Goal: Check status: Check status

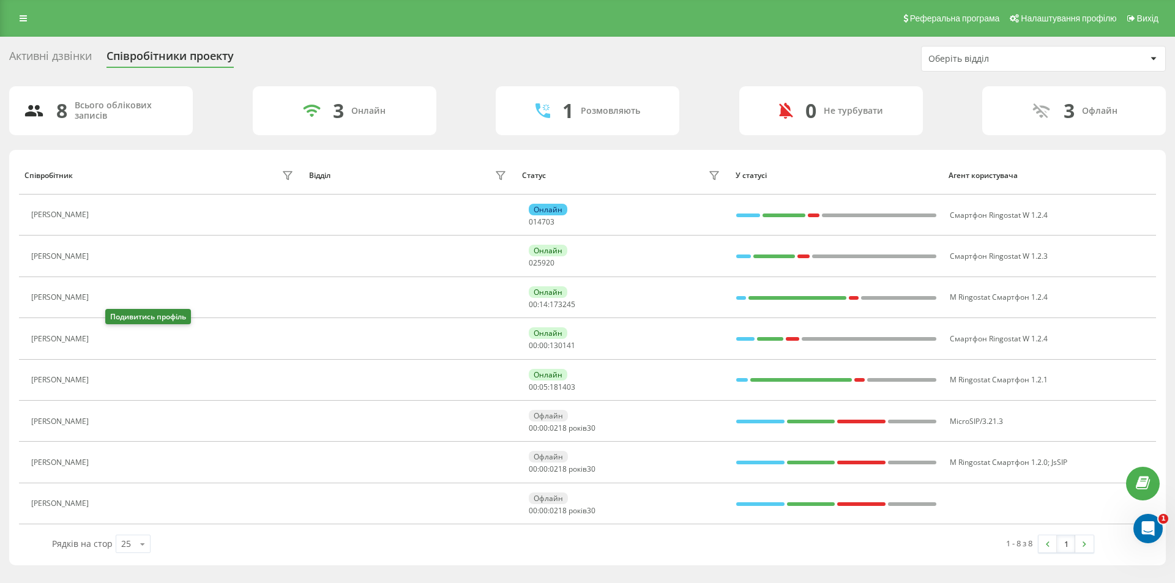
click at [107, 338] on icon at bounding box center [102, 339] width 10 height 10
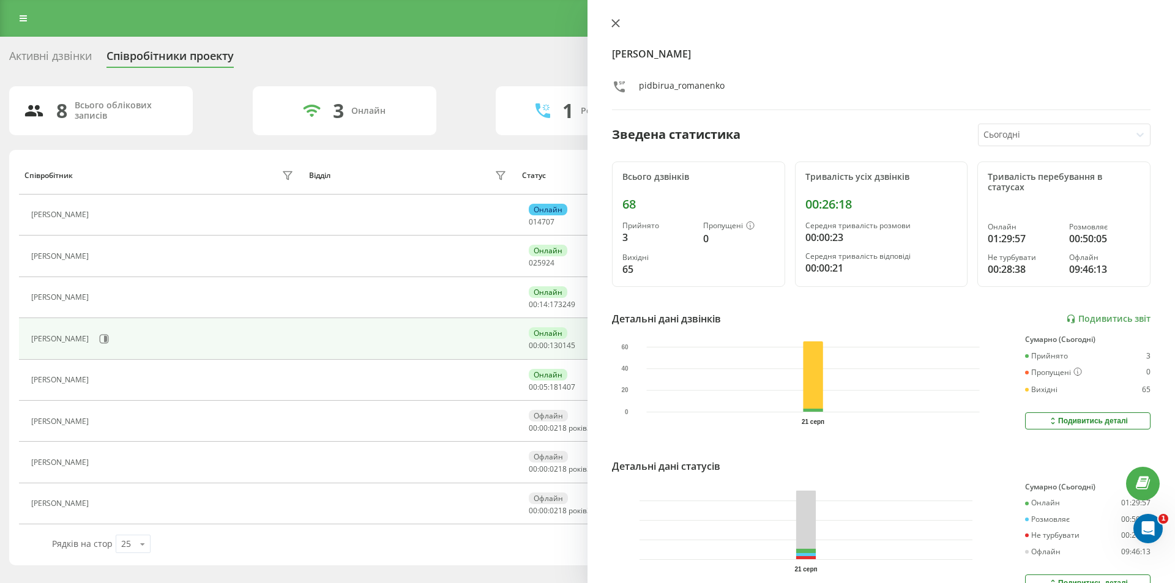
click at [615, 21] on icon at bounding box center [615, 23] width 9 height 9
